Goal: Information Seeking & Learning: Check status

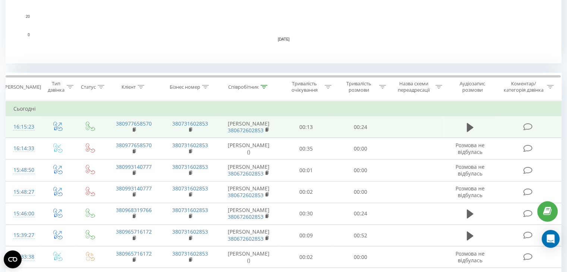
scroll to position [246, 0]
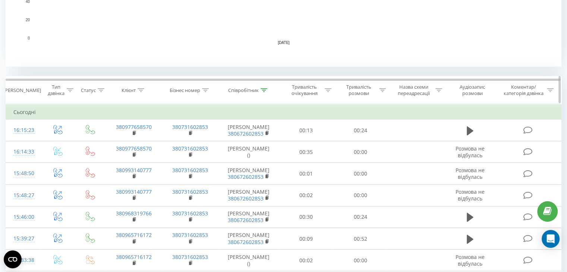
click at [265, 87] on div at bounding box center [264, 90] width 7 height 6
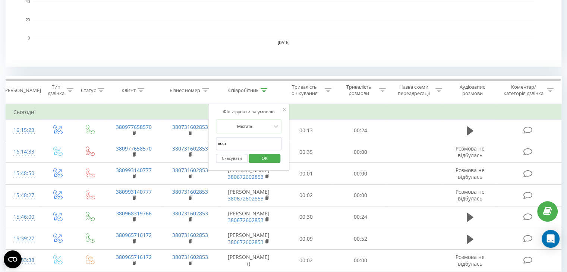
click at [235, 140] on input "кост" at bounding box center [249, 143] width 66 height 13
click at [254, 156] on span "OK" at bounding box center [264, 158] width 21 height 12
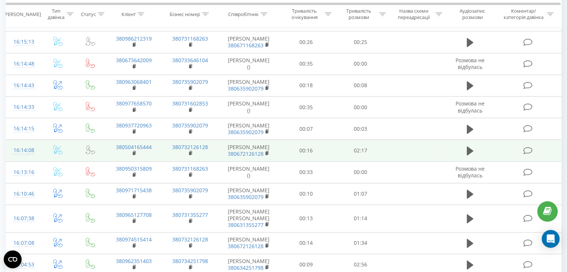
scroll to position [361, 0]
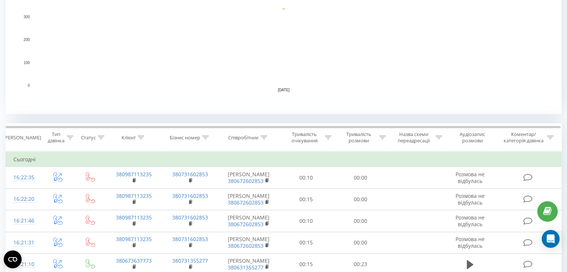
scroll to position [194, 0]
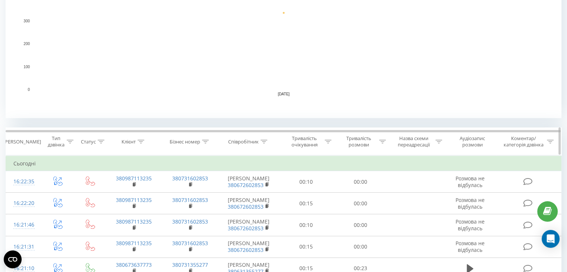
click at [265, 142] on icon at bounding box center [264, 142] width 7 height 4
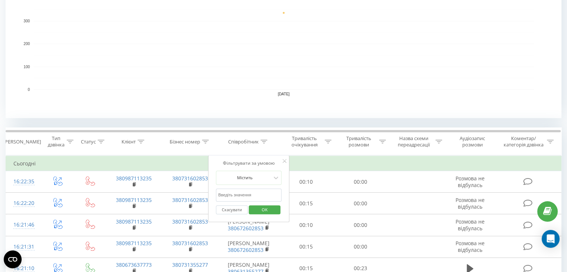
click at [231, 194] on input "text" at bounding box center [249, 195] width 66 height 13
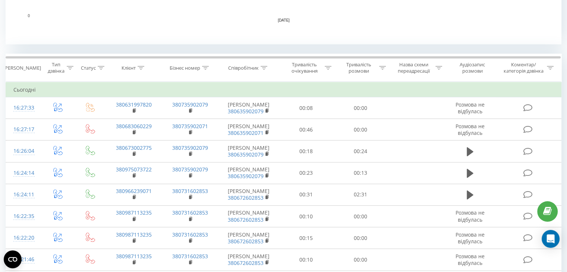
scroll to position [253, 0]
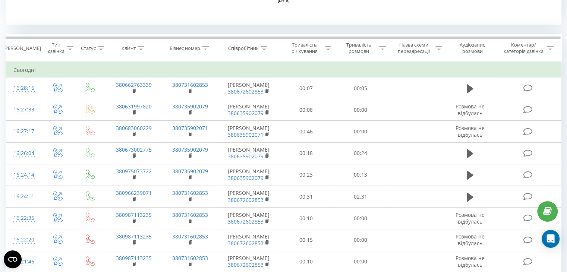
scroll to position [288, 0]
